Goal: Information Seeking & Learning: Learn about a topic

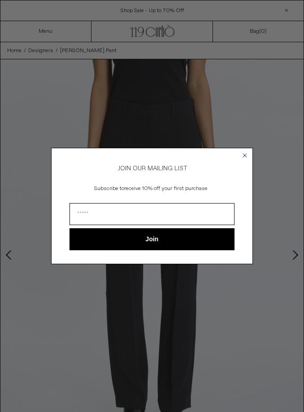
click at [245, 154] on icon "Close dialog" at bounding box center [245, 156] width 4 height 4
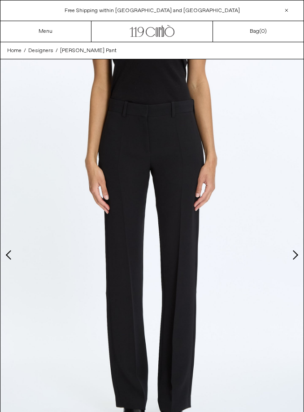
click at [133, 8] on span "Free Shipping within [GEOGRAPHIC_DATA] and [GEOGRAPHIC_DATA]" at bounding box center [153, 10] width 176 height 7
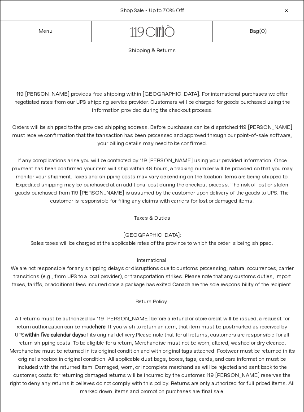
click at [289, 8] on div at bounding box center [286, 10] width 11 height 11
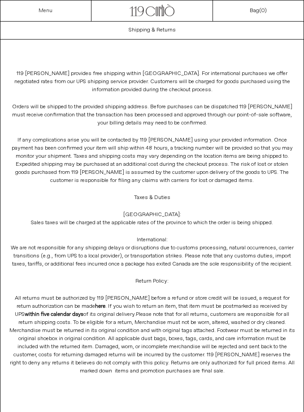
click at [49, 10] on link "Menu" at bounding box center [46, 10] width 14 height 7
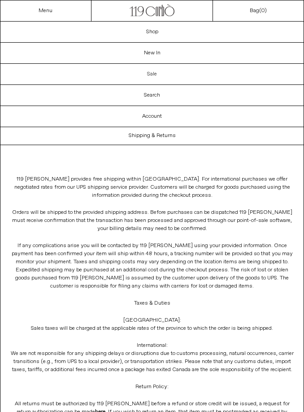
click at [90, 72] on link "Sale" at bounding box center [151, 74] width 303 height 21
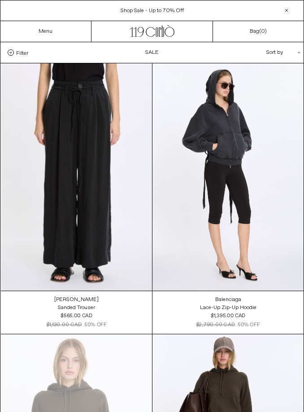
click at [22, 52] on span "Filter" at bounding box center [22, 52] width 12 height 6
click at [0, 0] on select "**********" at bounding box center [0, 0] width 0 height 0
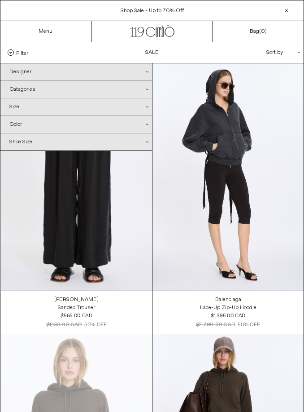
click at [12, 66] on div "Designer .cls-1{fill:#231f20}" at bounding box center [76, 71] width 152 height 17
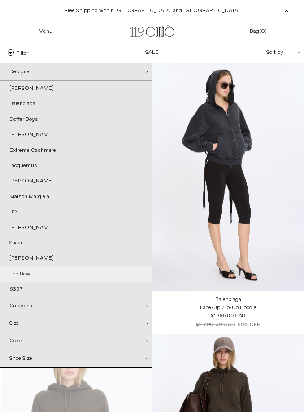
click at [17, 271] on link "The Row" at bounding box center [76, 273] width 152 height 15
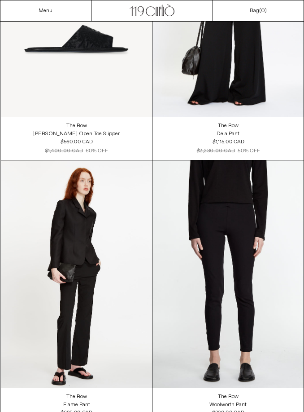
scroll to position [434, 0]
